Goal: Transaction & Acquisition: Purchase product/service

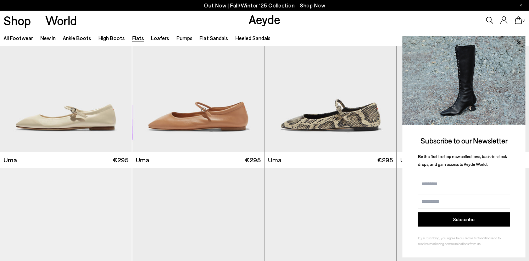
scroll to position [783, 0]
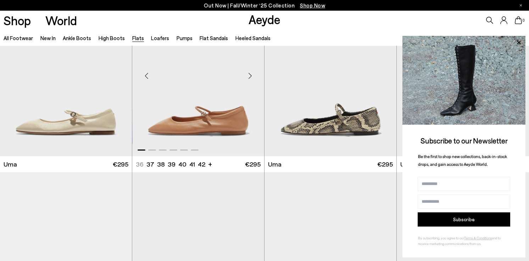
click at [251, 78] on div "Next slide" at bounding box center [249, 75] width 21 height 21
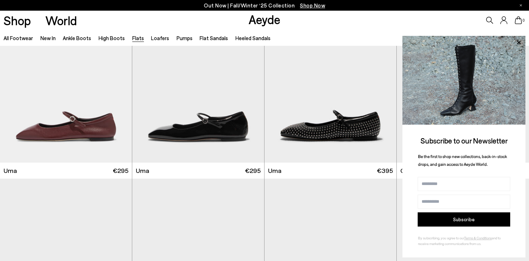
scroll to position [962, 0]
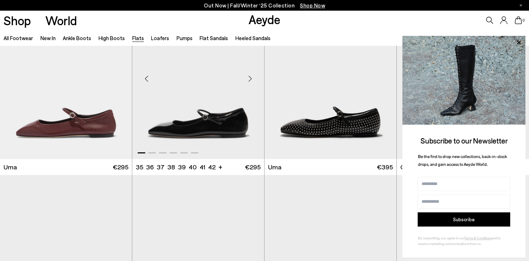
click at [251, 79] on div "Next slide" at bounding box center [249, 78] width 21 height 21
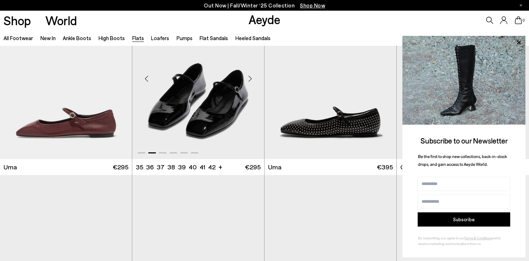
click at [251, 79] on div "Next slide" at bounding box center [249, 78] width 21 height 21
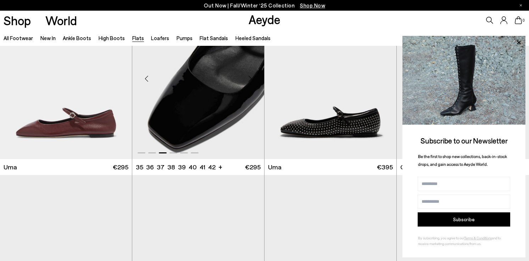
click at [251, 80] on div "Next slide" at bounding box center [249, 78] width 21 height 21
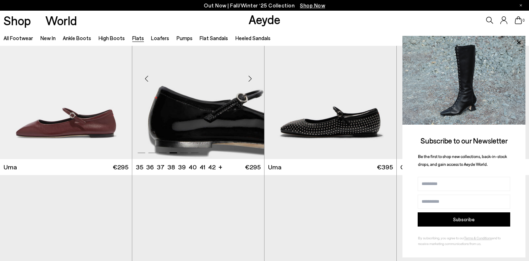
click at [251, 80] on div "Next slide" at bounding box center [249, 78] width 21 height 21
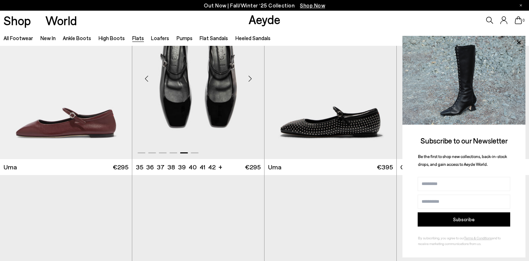
click at [251, 79] on div "Next slide" at bounding box center [249, 78] width 21 height 21
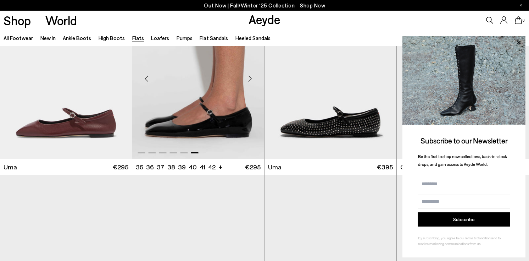
click at [254, 80] on div "Next slide" at bounding box center [249, 78] width 21 height 21
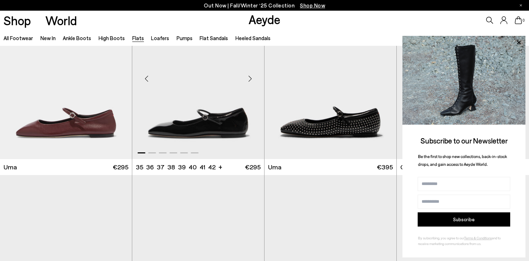
click at [254, 80] on div "Next slide" at bounding box center [249, 78] width 21 height 21
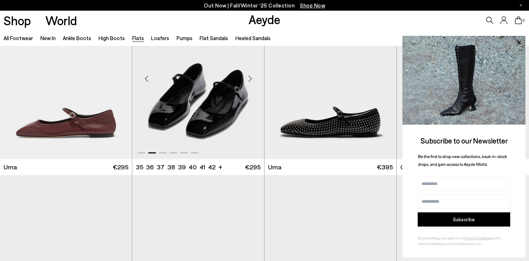
click at [254, 80] on div "Next slide" at bounding box center [249, 78] width 21 height 21
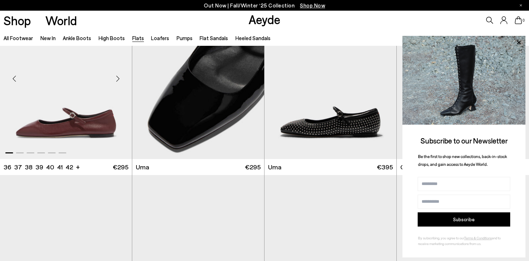
click at [120, 79] on div "Next slide" at bounding box center [117, 78] width 21 height 21
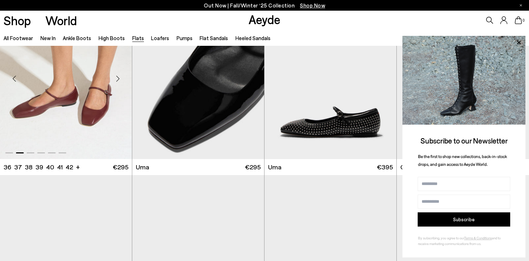
click at [120, 79] on div "Next slide" at bounding box center [117, 78] width 21 height 21
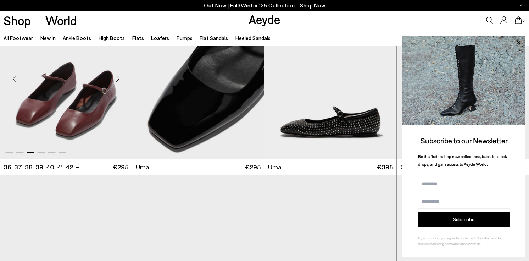
click at [121, 80] on div "Next slide" at bounding box center [117, 78] width 21 height 21
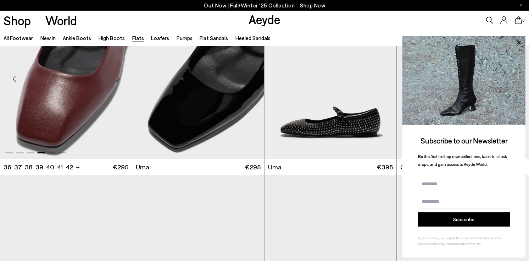
click at [122, 81] on div "Next slide" at bounding box center [117, 78] width 21 height 21
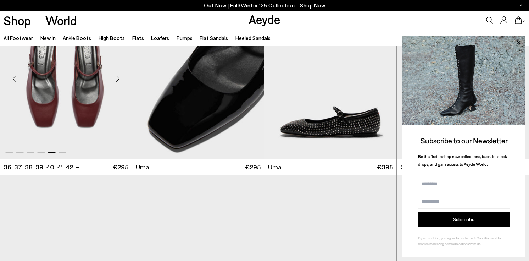
click at [122, 83] on div "Next slide" at bounding box center [117, 78] width 21 height 21
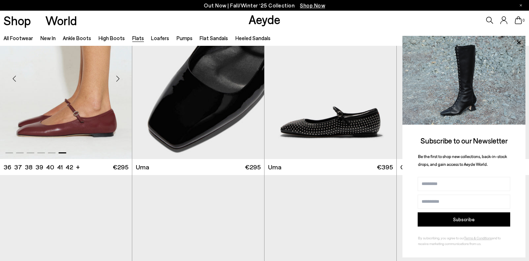
click at [122, 83] on div "Next slide" at bounding box center [117, 78] width 21 height 21
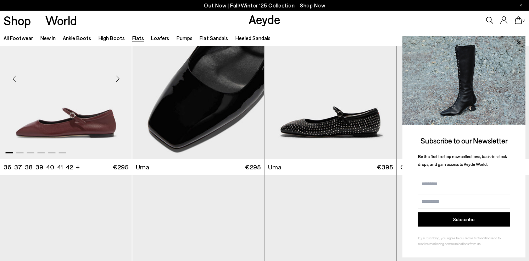
click at [122, 84] on div "Next slide" at bounding box center [117, 78] width 21 height 21
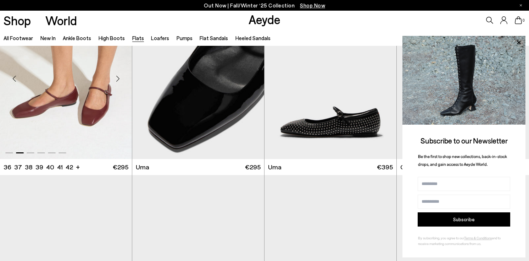
click at [51, 115] on img "2 / 6" at bounding box center [66, 76] width 132 height 166
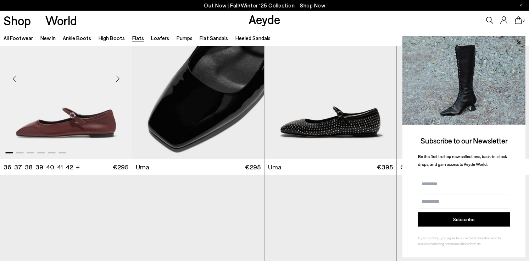
click at [51, 115] on img "1 / 6" at bounding box center [66, 76] width 132 height 166
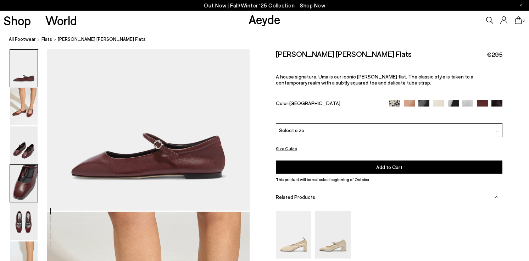
click at [19, 183] on img at bounding box center [24, 182] width 28 height 37
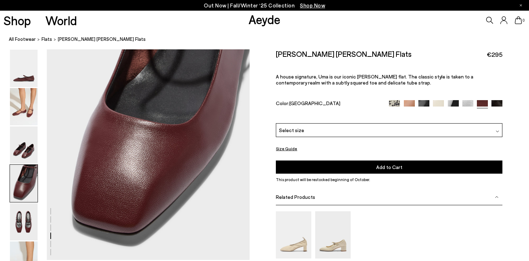
scroll to position [828, 0]
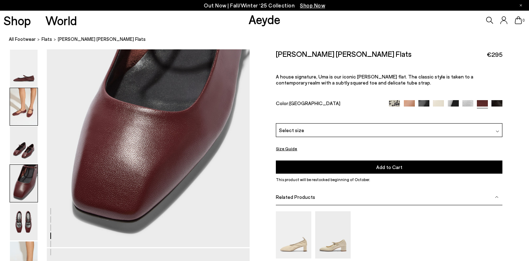
click at [34, 104] on img at bounding box center [24, 106] width 28 height 37
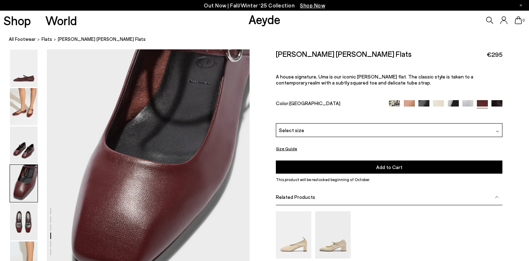
scroll to position [786, 0]
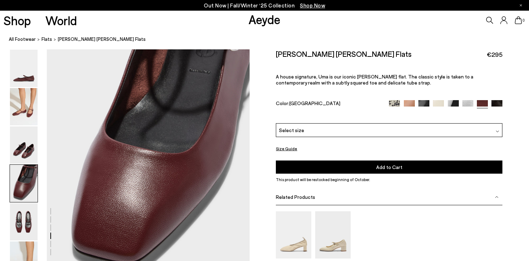
click at [307, 127] on div "Select size" at bounding box center [389, 130] width 227 height 14
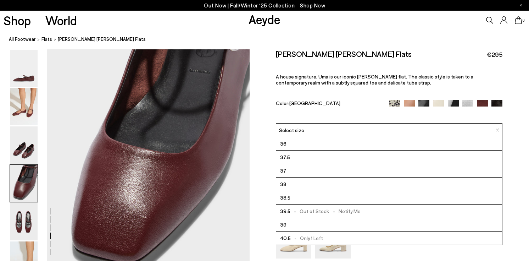
click at [297, 223] on li "39" at bounding box center [389, 224] width 226 height 13
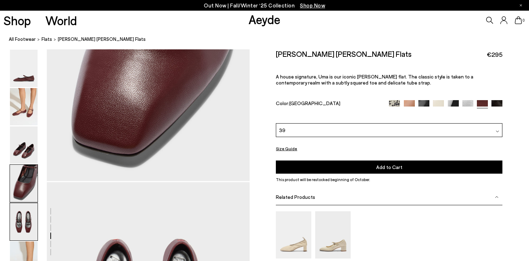
click at [24, 222] on img at bounding box center [24, 221] width 28 height 37
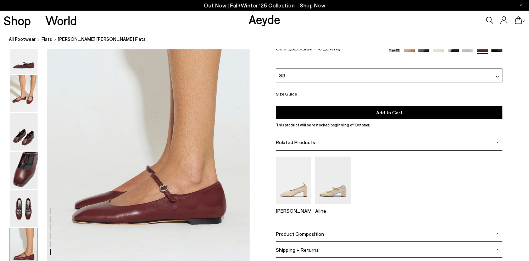
scroll to position [1357, 0]
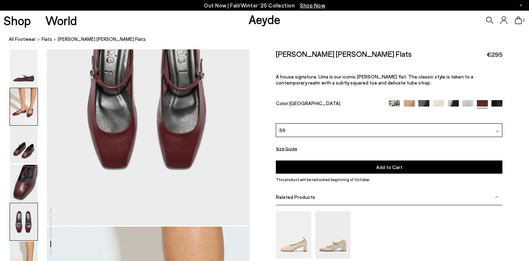
click at [30, 101] on img at bounding box center [24, 106] width 28 height 37
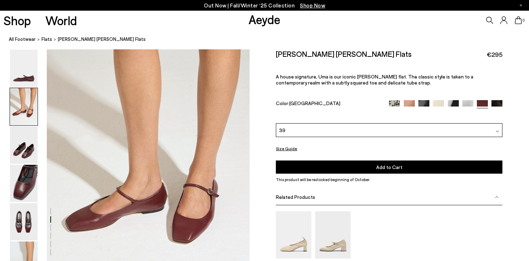
scroll to position [231, 0]
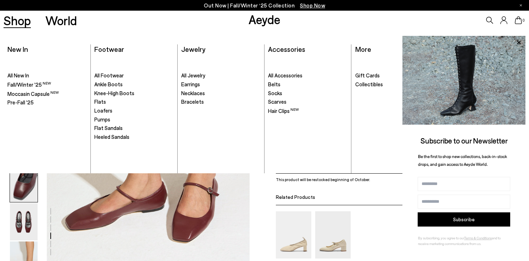
scroll to position [786, 0]
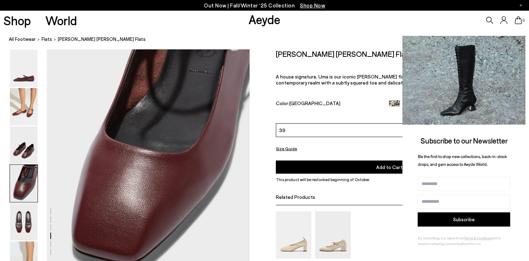
click at [518, 43] on icon at bounding box center [519, 42] width 4 height 4
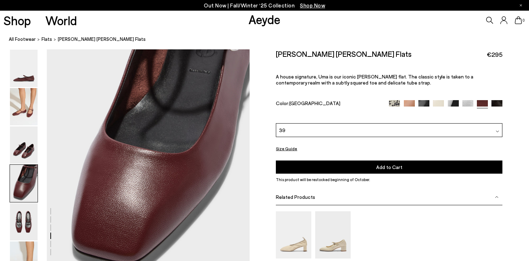
click at [498, 102] on img at bounding box center [496, 105] width 11 height 11
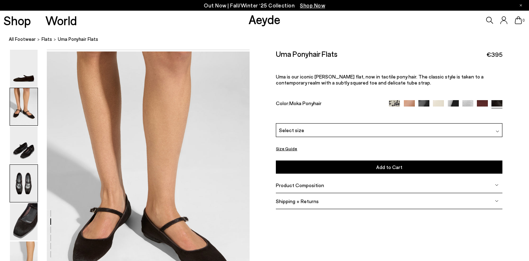
scroll to position [274, 0]
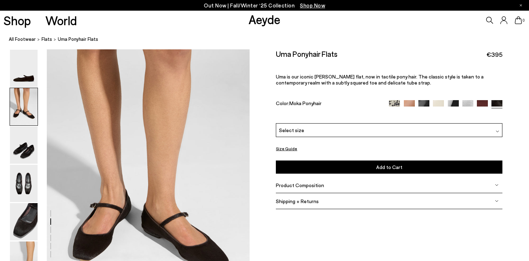
click at [421, 103] on img at bounding box center [423, 105] width 11 height 11
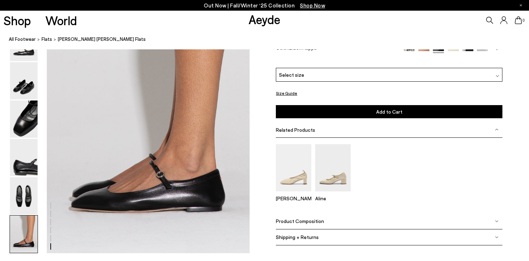
scroll to position [1372, 0]
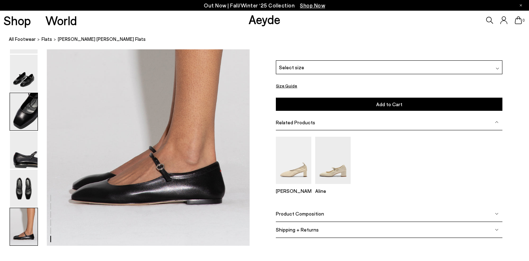
click at [32, 115] on img at bounding box center [24, 111] width 28 height 37
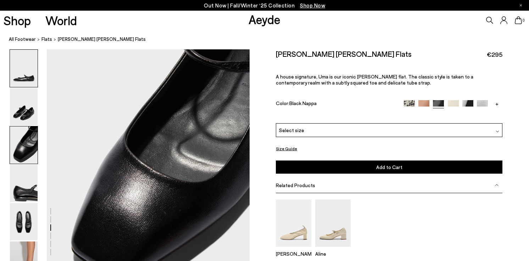
click at [23, 77] on img at bounding box center [24, 68] width 28 height 37
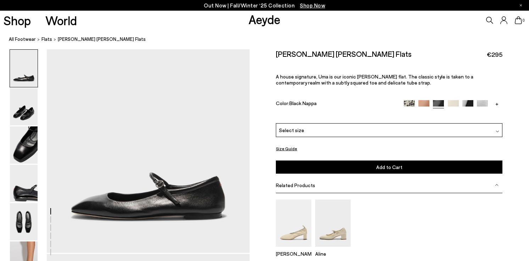
scroll to position [0, 0]
